Goal: Navigation & Orientation: Go to known website

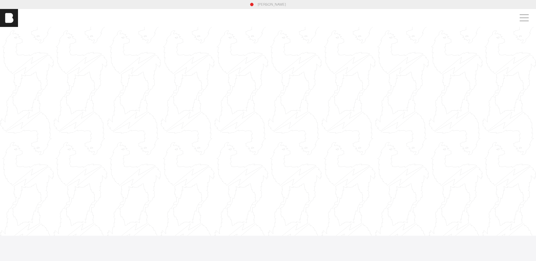
click at [283, 123] on div at bounding box center [268, 131] width 536 height 301
click at [266, 35] on div at bounding box center [268, 131] width 536 height 301
click at [10, 20] on img at bounding box center [9, 18] width 18 height 18
click at [11, 21] on img at bounding box center [9, 18] width 18 height 18
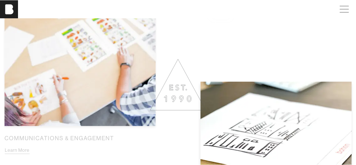
scroll to position [655, 0]
